Goal: Transaction & Acquisition: Purchase product/service

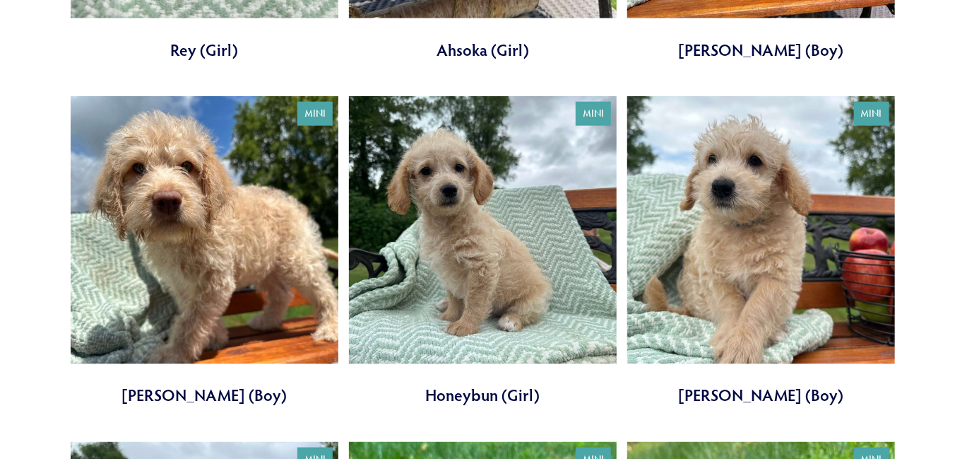
scroll to position [802, 0]
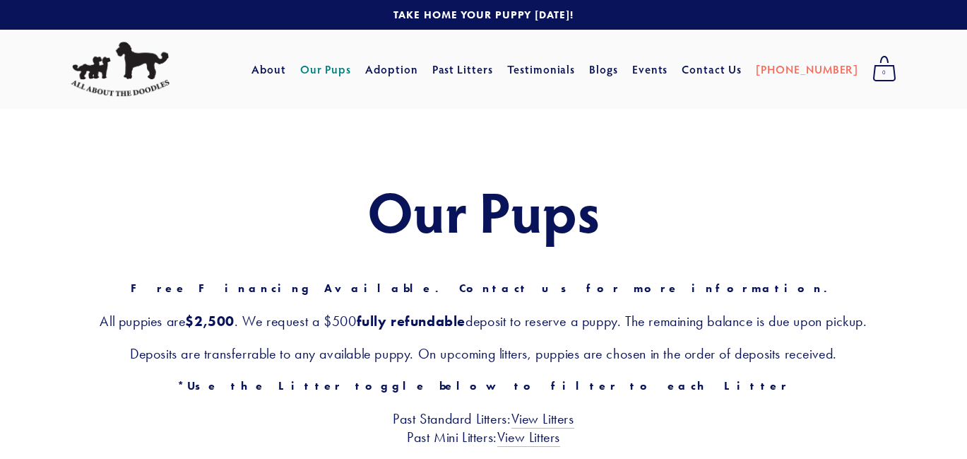
scroll to position [229, 0]
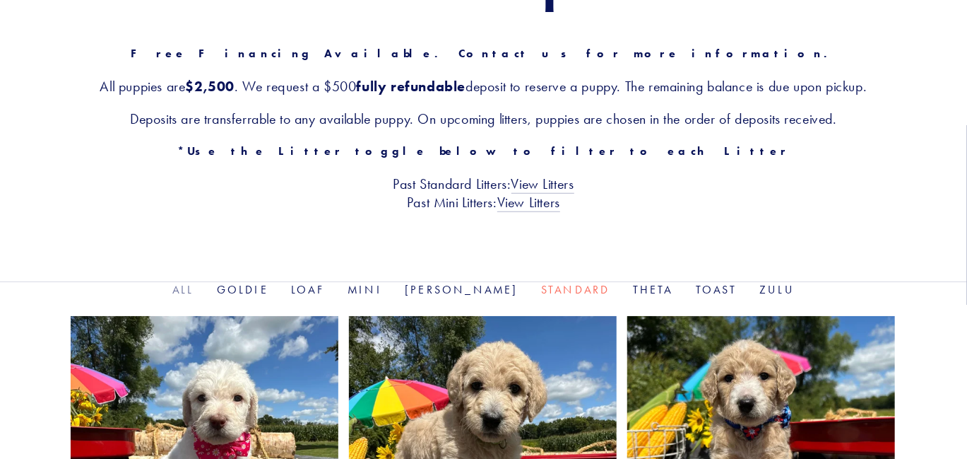
click at [194, 291] on link "All" at bounding box center [183, 289] width 22 height 13
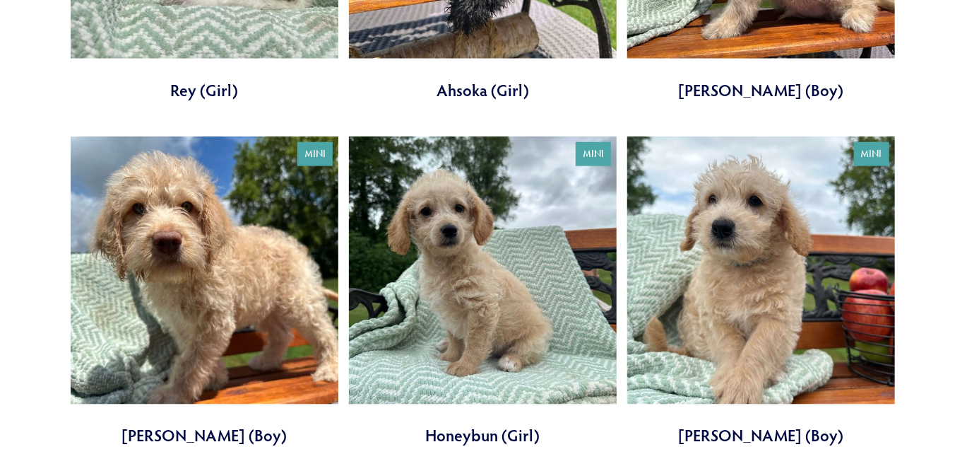
scroll to position [711, 0]
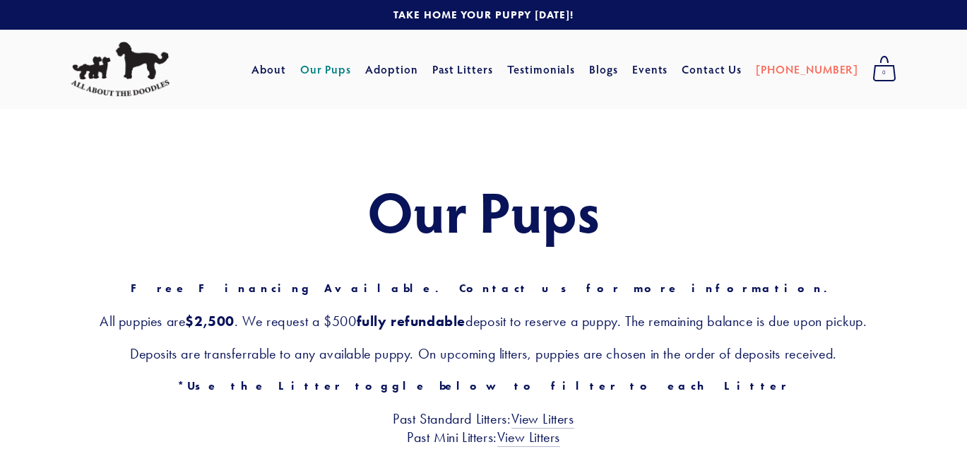
scroll to position [337, 0]
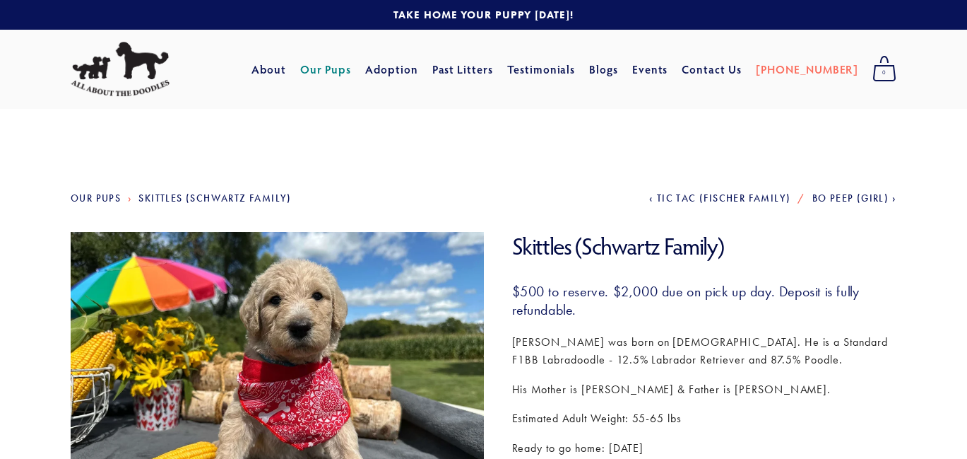
scroll to position [126, 0]
